Goal: Check status

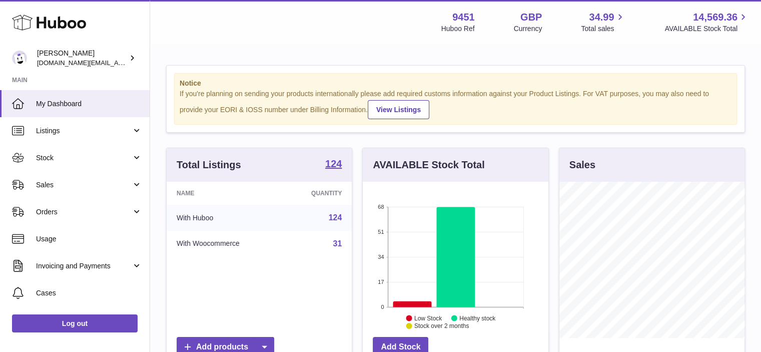
scroll to position [156, 186]
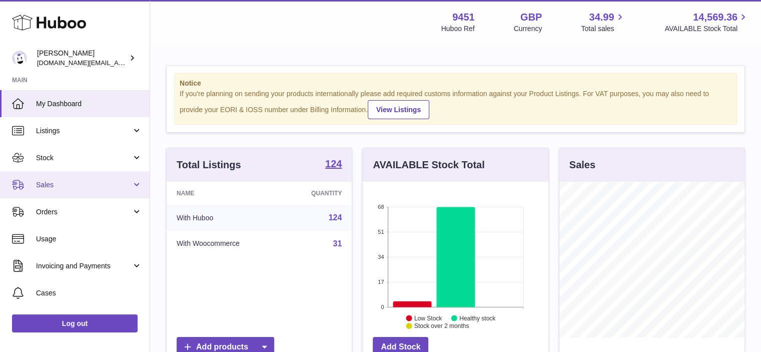
click at [142, 186] on link "Sales" at bounding box center [75, 184] width 150 height 27
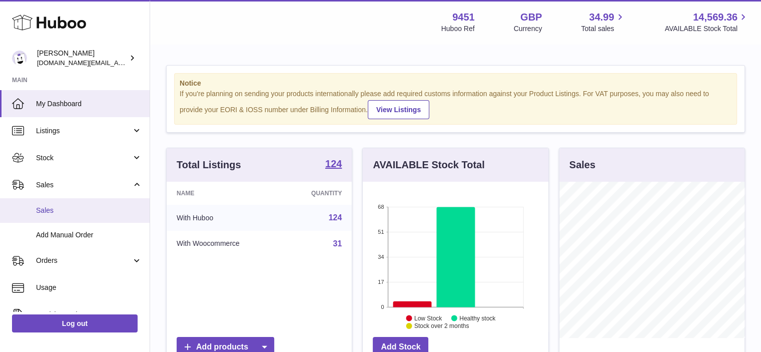
click at [76, 216] on link "Sales" at bounding box center [75, 210] width 150 height 25
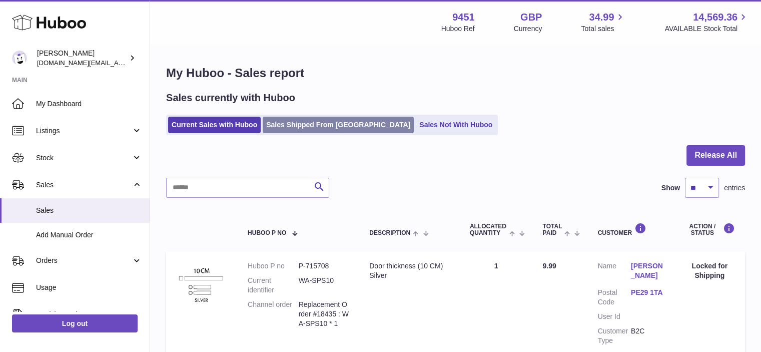
click at [293, 126] on link "Sales Shipped From [GEOGRAPHIC_DATA]" at bounding box center [338, 125] width 151 height 17
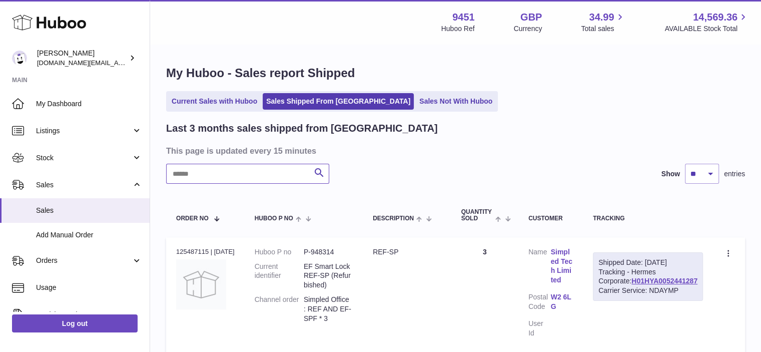
click at [202, 177] on input "text" at bounding box center [247, 174] width 163 height 20
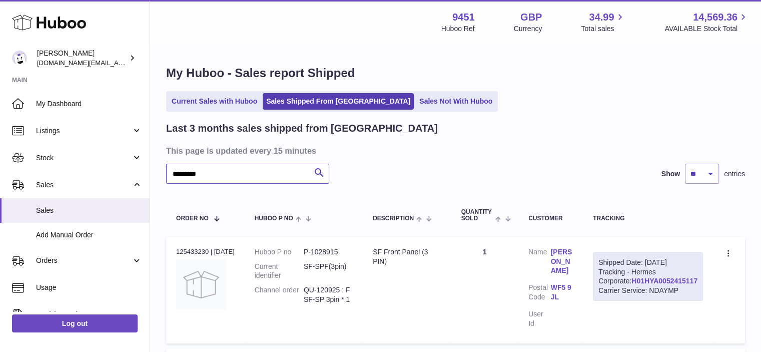
type input "*********"
click at [683, 285] on link "H01HYA0052415117" at bounding box center [664, 281] width 66 height 8
